Goal: Complete application form: Complete application form

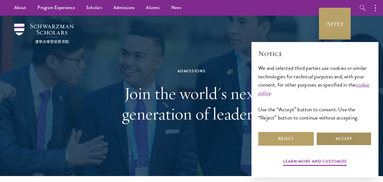
click at [343, 135] on button "Accept" at bounding box center [344, 139] width 56 height 14
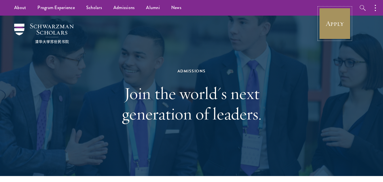
click at [332, 26] on link "Apply" at bounding box center [335, 24] width 32 height 32
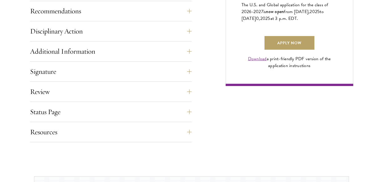
scroll to position [582, 0]
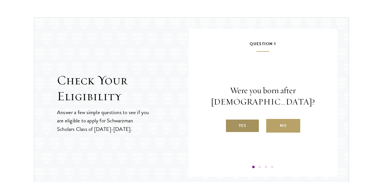
click at [237, 122] on label "Yes" at bounding box center [242, 126] width 34 height 14
click at [230, 122] on input "Yes" at bounding box center [227, 121] width 5 height 5
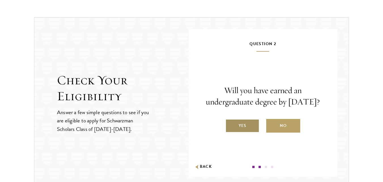
click at [243, 132] on label "Yes" at bounding box center [242, 126] width 34 height 14
click at [230, 124] on input "Yes" at bounding box center [227, 121] width 5 height 5
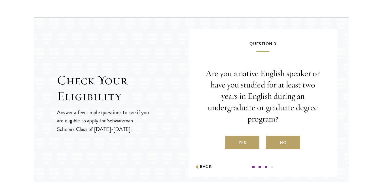
click at [243, 135] on div "Are you a native English speaker or have you studied for at least two years in …" at bounding box center [262, 108] width 115 height 81
click at [243, 142] on label "Yes" at bounding box center [242, 142] width 34 height 14
click at [230, 141] on input "Yes" at bounding box center [227, 138] width 5 height 5
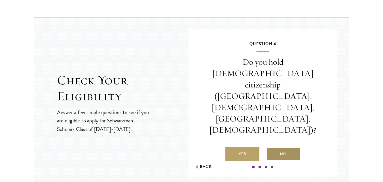
click at [279, 147] on label "No" at bounding box center [283, 154] width 34 height 14
click at [271, 148] on input "No" at bounding box center [268, 150] width 5 height 5
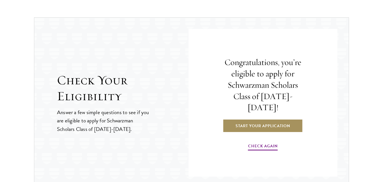
click at [263, 119] on link "Start Your Application" at bounding box center [263, 126] width 80 height 14
